Goal: Transaction & Acquisition: Purchase product/service

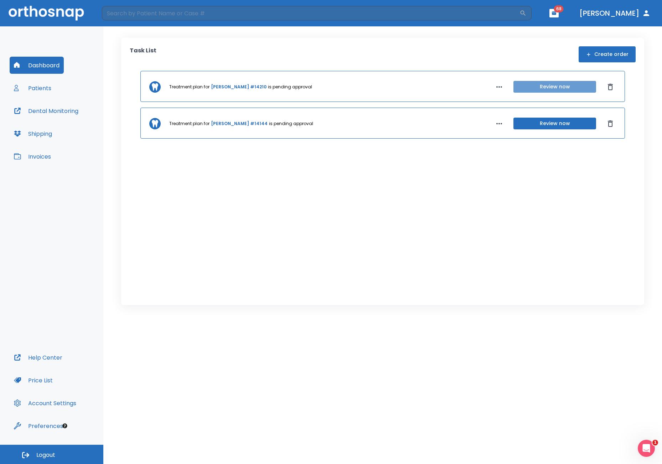
click at [554, 87] on button "Review now" at bounding box center [554, 87] width 83 height 12
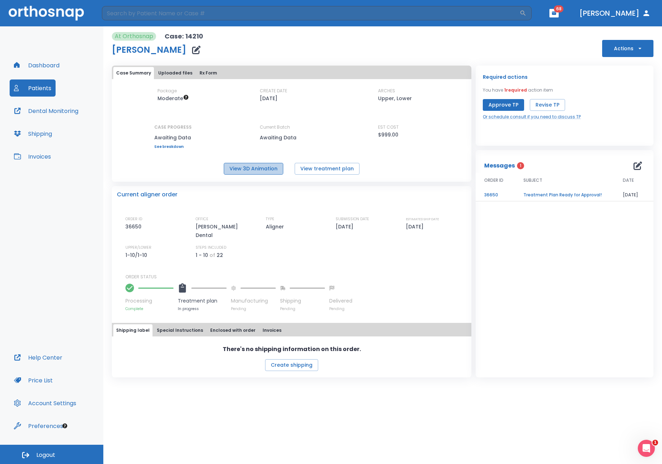
click at [249, 167] on button "View 3D Animation" at bounding box center [254, 169] width 60 height 12
click at [509, 104] on button "Approve TP" at bounding box center [503, 105] width 41 height 12
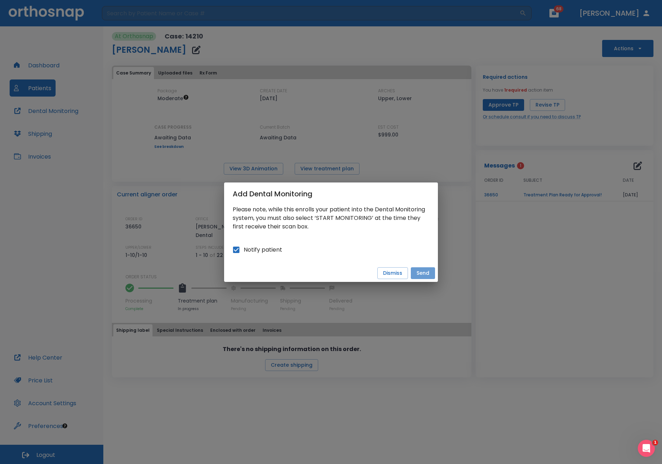
click at [426, 277] on button "Send" at bounding box center [423, 273] width 24 height 12
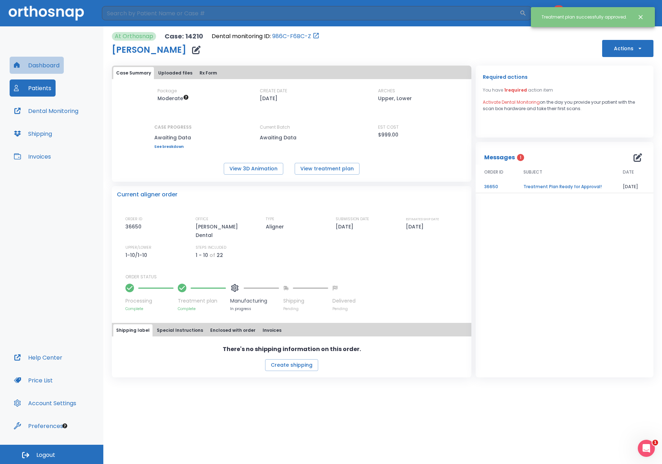
click at [38, 67] on button "Dashboard" at bounding box center [37, 65] width 54 height 17
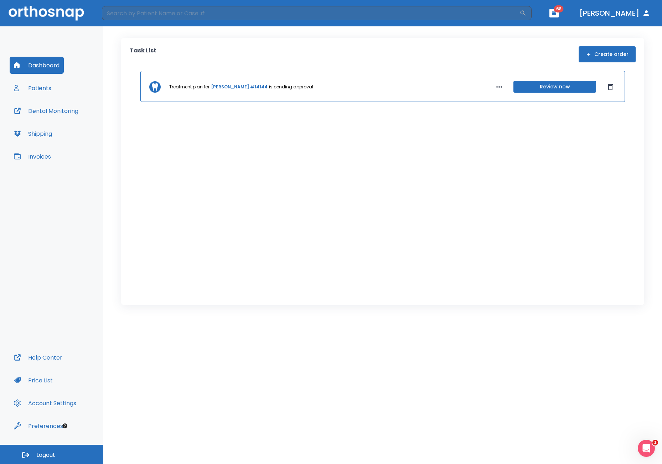
click at [46, 158] on button "Invoices" at bounding box center [33, 156] width 46 height 17
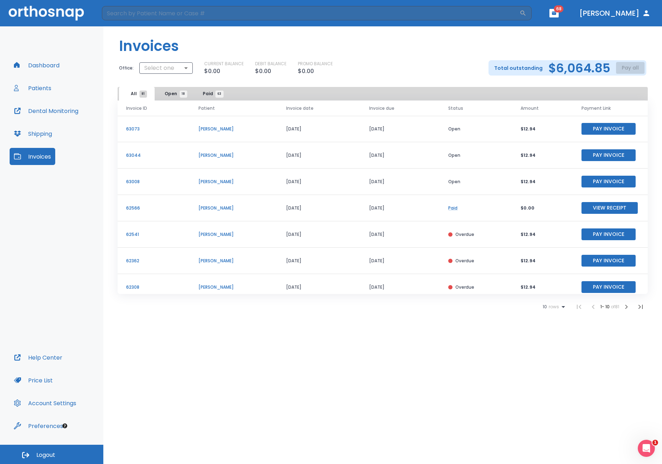
click at [171, 91] on span "Open 18" at bounding box center [174, 94] width 19 height 6
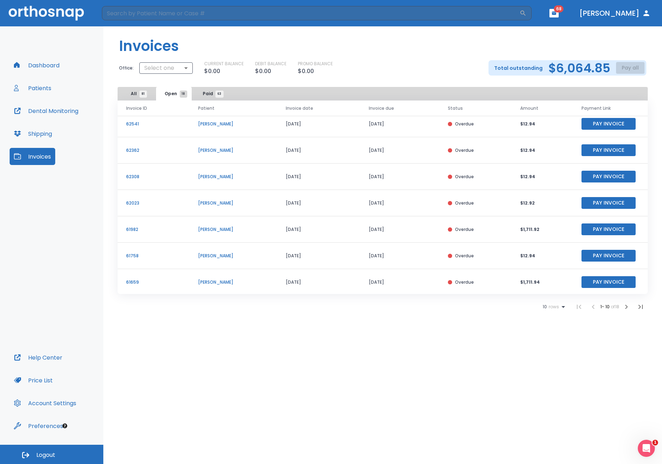
click at [527, 68] on p "Total outstanding" at bounding box center [518, 68] width 48 height 9
drag, startPoint x: 614, startPoint y: 64, endPoint x: 620, endPoint y: 68, distance: 7.5
click at [618, 67] on div "Total outstanding $6,064.85 Pay all" at bounding box center [568, 67] width 158 height 15
click at [620, 68] on div "Total outstanding $6,064.85 Pay all" at bounding box center [568, 67] width 158 height 15
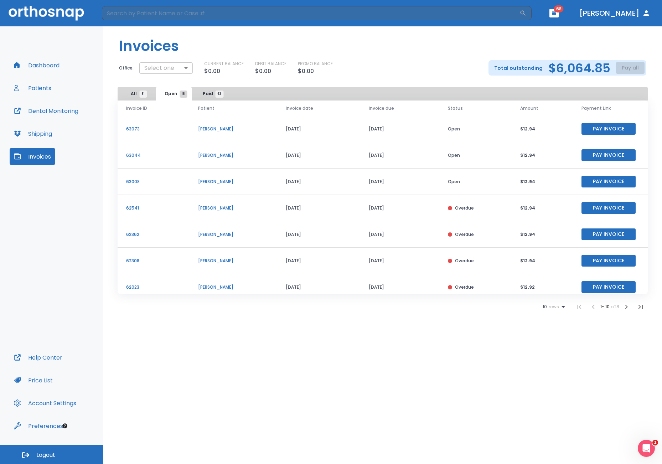
click at [172, 67] on body "​ 68 [PERSON_NAME] Dashboard Patients Dental Monitoring Shipping Invoices Help …" at bounding box center [331, 232] width 662 height 464
click at [168, 99] on li "[PERSON_NAME] Dental" at bounding box center [177, 97] width 79 height 13
type input "3022"
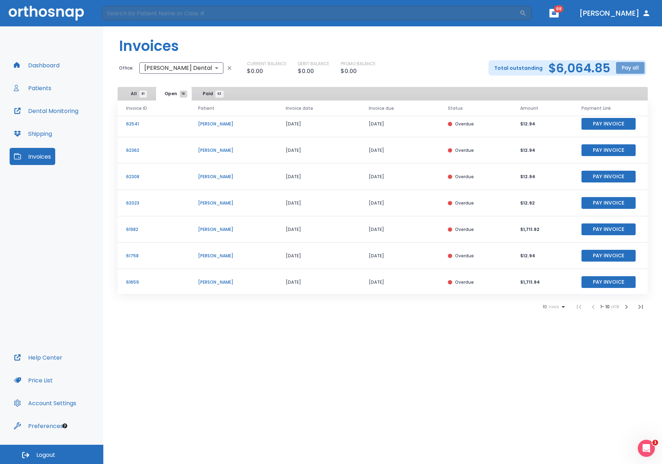
click at [628, 66] on button "Pay all" at bounding box center [630, 68] width 29 height 12
click at [623, 87] on p "Pay by CC or Bank account" at bounding box center [623, 85] width 60 height 6
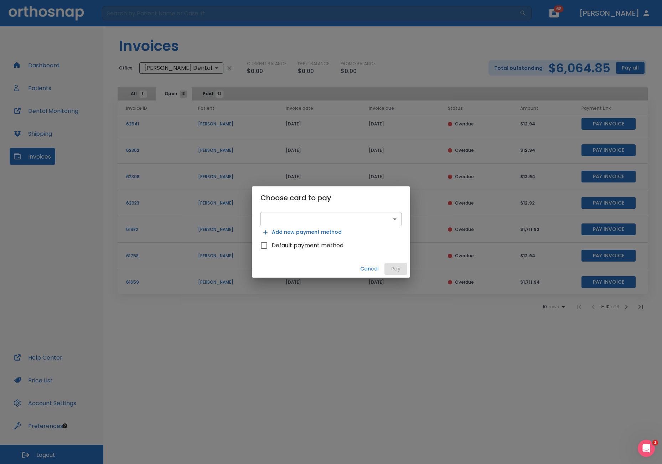
click at [340, 215] on body "​ 68 [PERSON_NAME] Dashboard Patients Dental Monitoring Shipping Invoices Help …" at bounding box center [331, 232] width 662 height 464
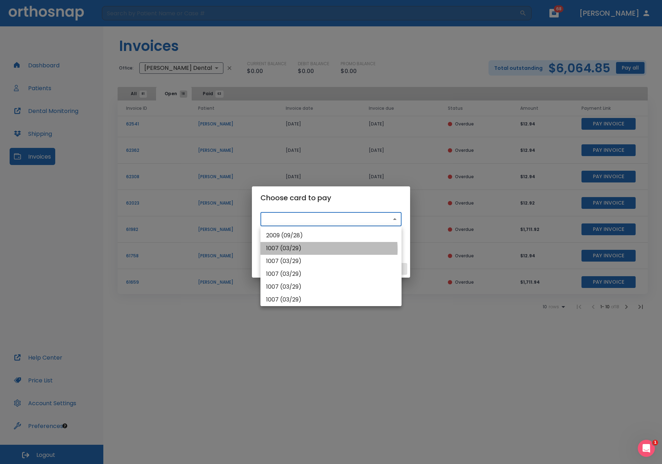
click at [308, 249] on li "1007 (03/29)" at bounding box center [330, 248] width 141 height 13
type input "src_1QX4qRHMfdBZStQ1ianeDnQY"
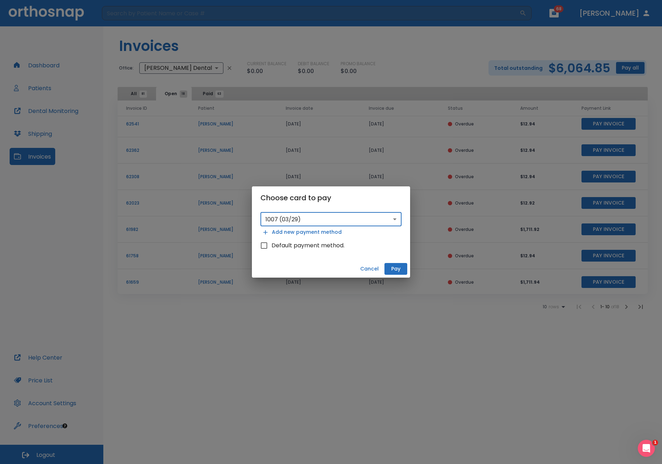
click at [395, 271] on button "Pay" at bounding box center [395, 269] width 23 height 12
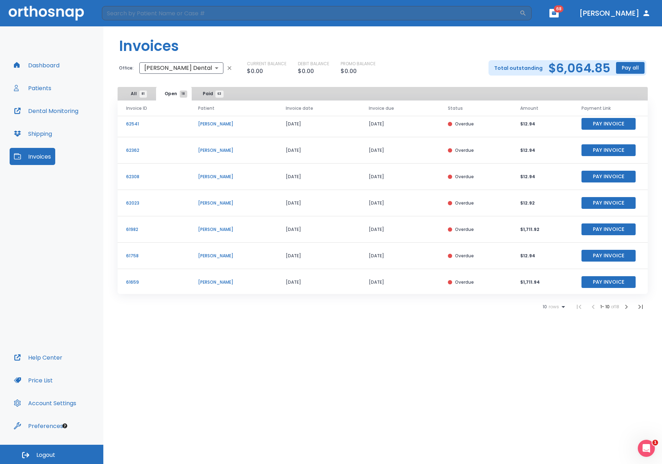
scroll to position [0, 0]
